Goal: Transaction & Acquisition: Purchase product/service

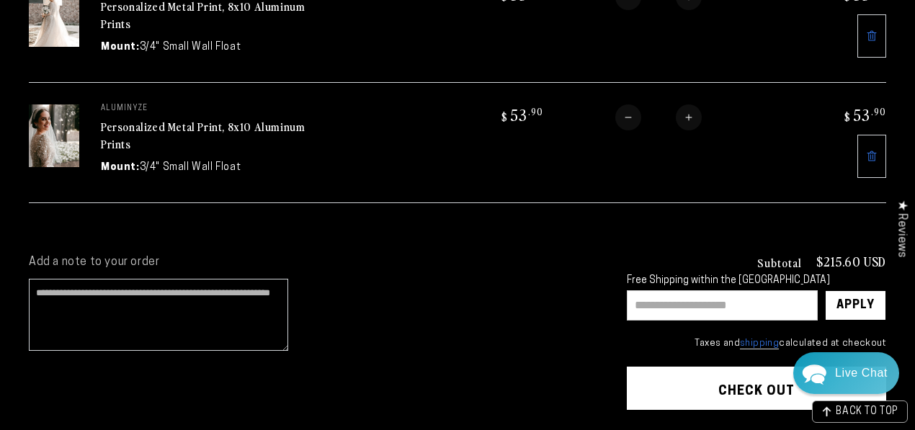
scroll to position [416, 0]
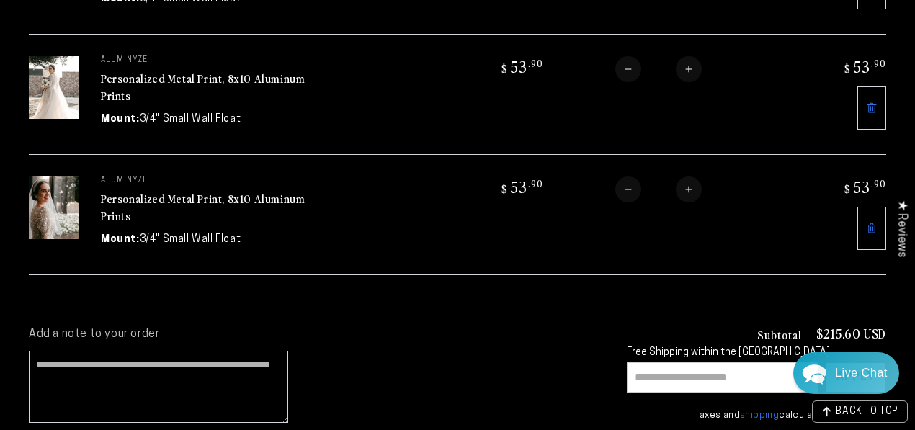
click at [113, 202] on link "Personalized Metal Print, 8x10 Aluminum Prints" at bounding box center [203, 207] width 204 height 35
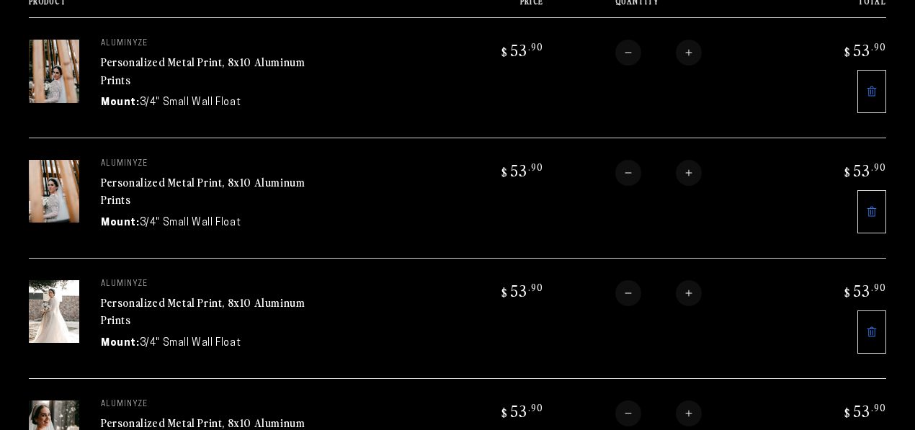
scroll to position [213, 0]
click at [102, 184] on link "Personalized Metal Print, 8x10 Aluminum Prints" at bounding box center [203, 190] width 204 height 35
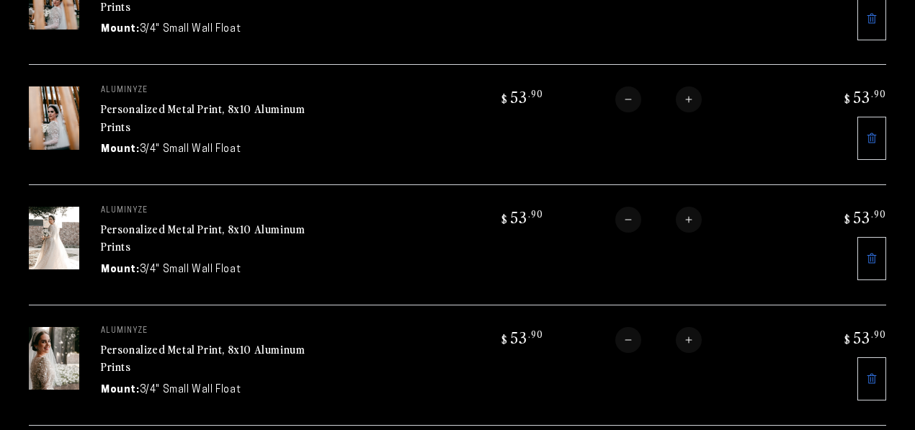
click at [114, 233] on link "Personalized Metal Print, 8x10 Aluminum Prints" at bounding box center [203, 237] width 204 height 35
click at [147, 344] on link "Personalized Metal Print, 8x10 Aluminum Prints" at bounding box center [203, 357] width 204 height 35
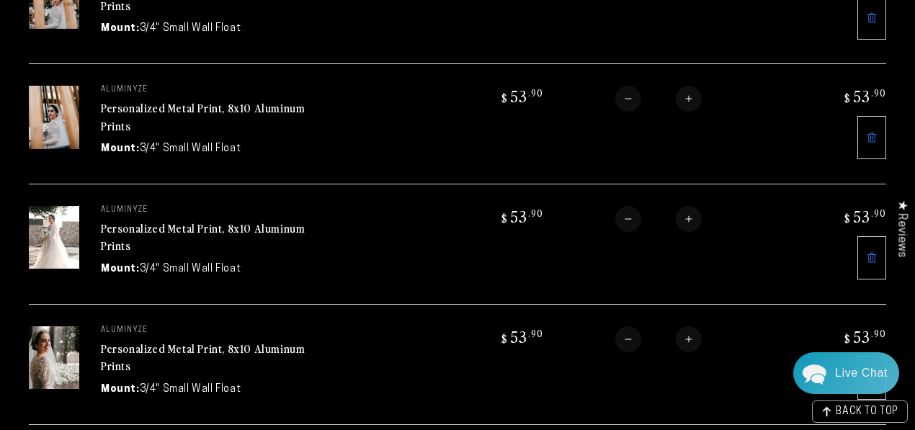
click at [238, 223] on link "Personalized Metal Print, 8x10 Aluminum Prints" at bounding box center [203, 237] width 204 height 35
